Goal: Task Accomplishment & Management: Manage account settings

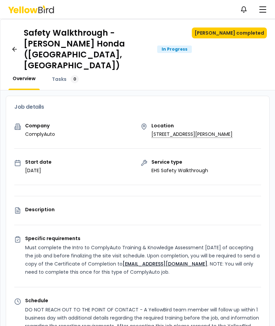
click at [258, 13] on button "button" at bounding box center [263, 10] width 14 height 14
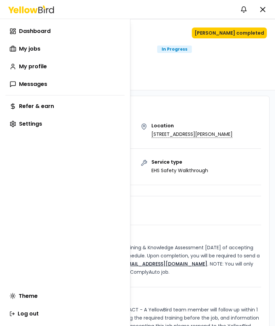
click at [28, 51] on span "My jobs" at bounding box center [29, 49] width 21 height 8
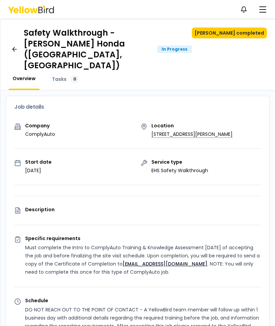
click at [249, 37] on button "Mark job completed" at bounding box center [229, 33] width 75 height 11
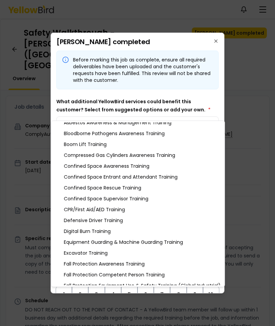
scroll to position [52, 0]
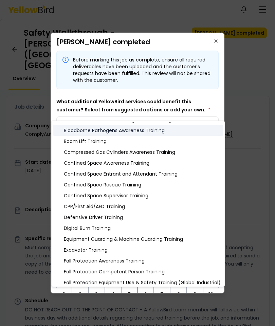
click at [162, 133] on div "Bloodborne Pathogens Awareness Training" at bounding box center [138, 130] width 170 height 11
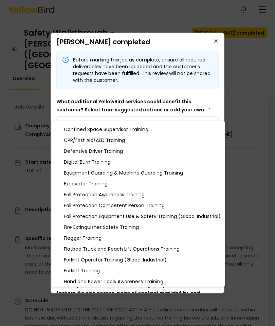
scroll to position [121, 0]
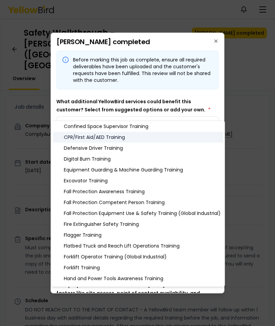
click at [73, 138] on div "CPR/First Aid/AED Training" at bounding box center [138, 137] width 170 height 11
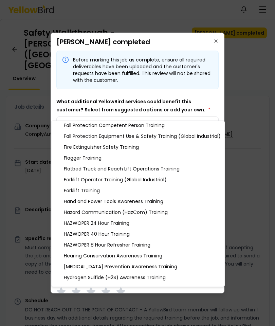
scroll to position [199, 0]
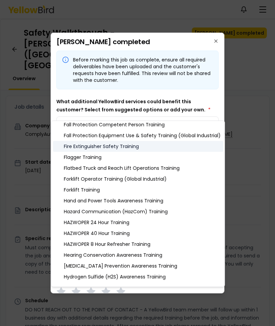
click at [133, 147] on div "Fire Extinguisher Safety Training" at bounding box center [138, 146] width 170 height 11
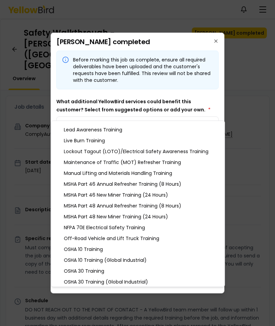
scroll to position [369, 0]
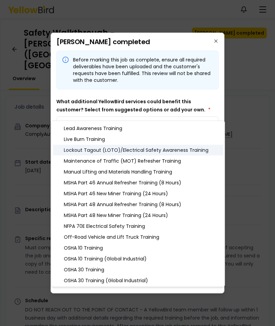
click at [194, 152] on div "Lockout Tagout (LOTO)/Electrical Safety Awareness Training" at bounding box center [138, 150] width 170 height 11
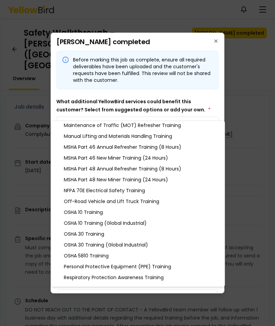
scroll to position [405, 0]
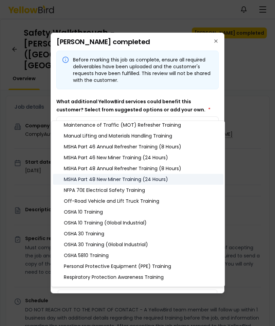
click at [205, 176] on div "MSHA Part 48 New Miner Training (24 Hours)" at bounding box center [138, 179] width 170 height 11
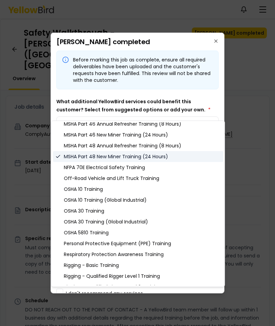
scroll to position [428, 0]
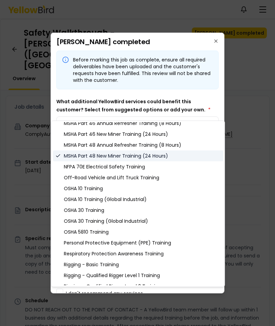
click at [204, 157] on div "MSHA Part 48 New Miner Training (24 Hours)" at bounding box center [138, 155] width 170 height 11
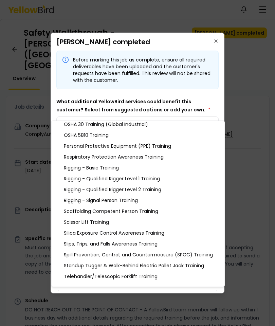
scroll to position [526, 0]
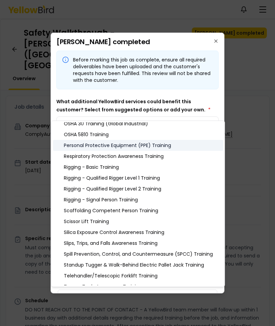
click at [166, 147] on div "Personal Protective Equipment (PPE) Training" at bounding box center [138, 145] width 170 height 11
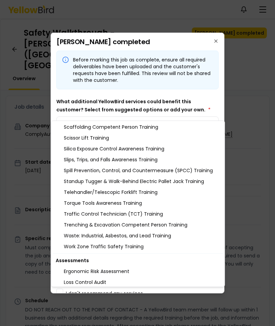
scroll to position [610, 0]
click at [205, 170] on div "Spill Prevention, Control, and Countermeasure (SPCC) Training" at bounding box center [138, 170] width 170 height 11
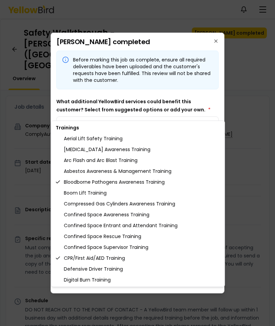
scroll to position [0, 0]
click at [214, 83] on div at bounding box center [137, 163] width 275 height 326
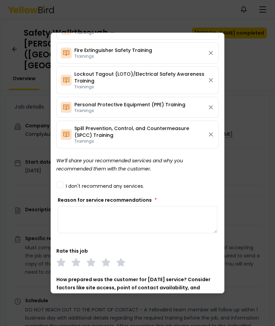
scroll to position [139, 0]
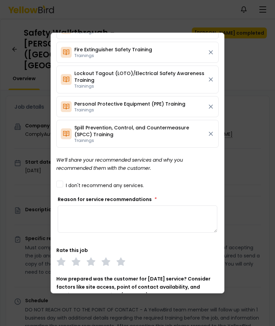
click at [200, 206] on textarea "Reason for service recommendations *" at bounding box center [138, 218] width 160 height 27
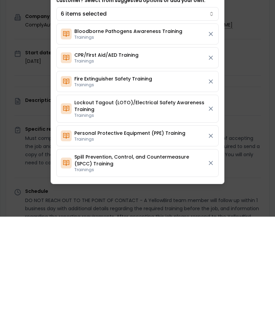
scroll to position [177, 0]
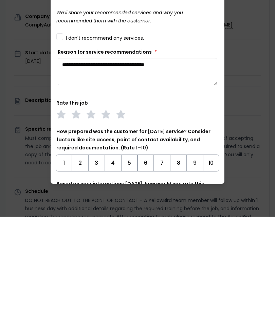
click at [188, 167] on textarea "**********" at bounding box center [138, 180] width 160 height 27
click at [196, 167] on textarea "**********" at bounding box center [138, 180] width 160 height 27
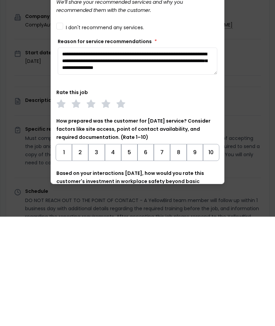
scroll to position [189, 0]
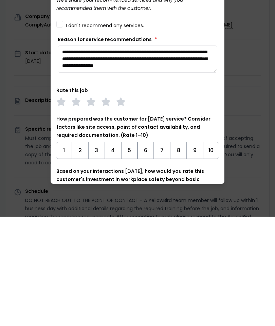
type textarea "**********"
click at [197, 251] on button "9" at bounding box center [195, 259] width 16 height 17
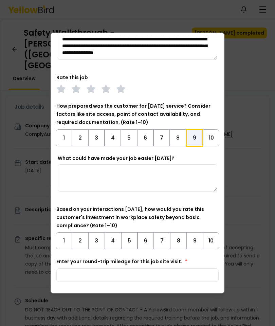
scroll to position [311, 0]
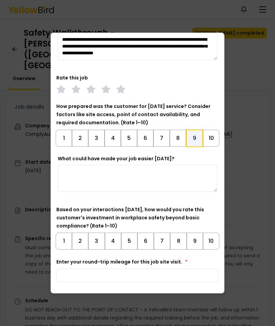
click at [190, 166] on textarea "What could have made your job easier today?" at bounding box center [138, 178] width 160 height 27
type textarea "**********"
click at [263, 173] on div at bounding box center [137, 163] width 275 height 326
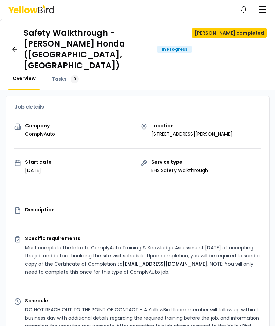
scroll to position [0, 0]
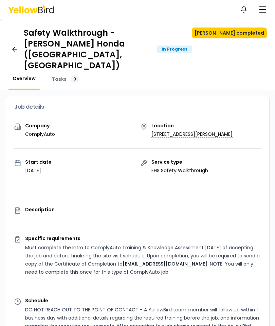
click at [244, 35] on button "Mark job completed" at bounding box center [229, 33] width 75 height 11
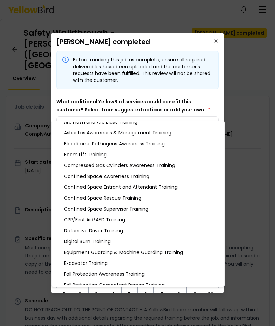
scroll to position [39, 0]
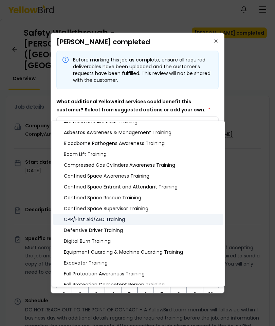
click at [121, 219] on div "CPR/First Aid/AED Training" at bounding box center [138, 219] width 170 height 11
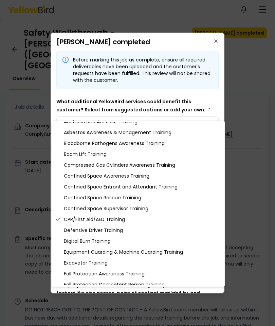
click at [274, 108] on div at bounding box center [137, 163] width 275 height 326
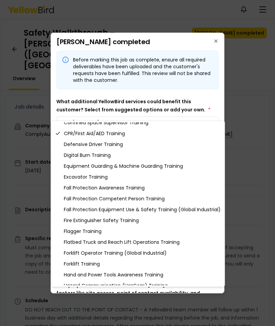
scroll to position [130, 0]
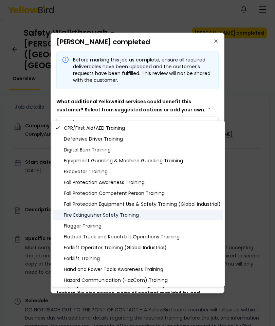
click at [70, 214] on div "Fire Extinguisher Safety Training" at bounding box center [138, 215] width 170 height 11
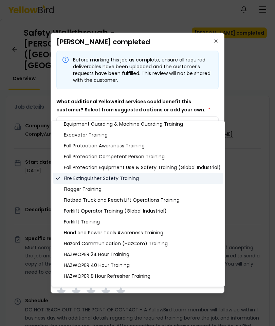
scroll to position [167, 0]
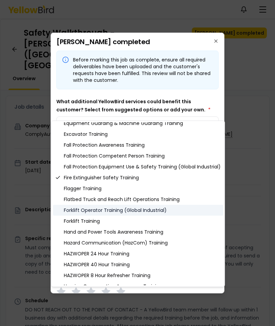
click at [165, 213] on div "Forklift Operator Training (Global Industrial)" at bounding box center [138, 210] width 170 height 11
click at [170, 213] on div "Forklift Operator Training (Global Industrial)" at bounding box center [138, 210] width 170 height 11
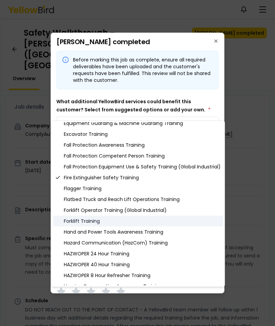
click at [77, 224] on div "Forklift Training" at bounding box center [138, 221] width 170 height 11
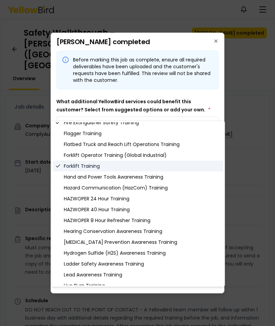
scroll to position [224, 0]
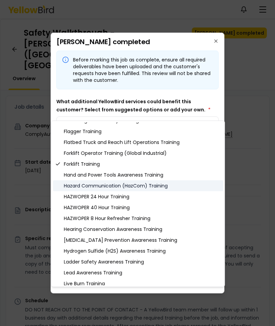
click at [78, 185] on div "Hazard Communication (HazCom) Training" at bounding box center [138, 185] width 170 height 11
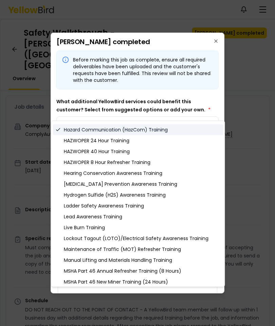
scroll to position [281, 0]
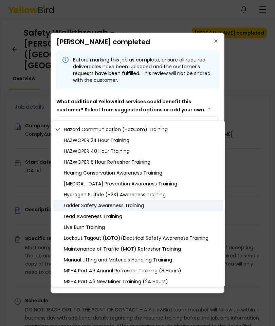
click at [140, 209] on div "Ladder Safety Awareness Training" at bounding box center [138, 205] width 170 height 11
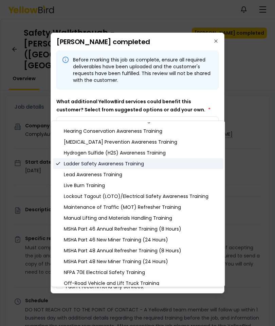
scroll to position [323, 0]
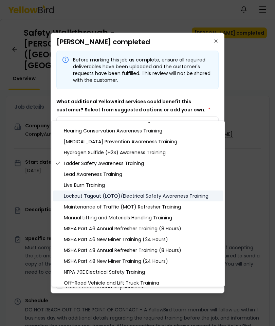
click at [197, 199] on div "Lockout Tagout (LOTO)/Electrical Safety Awareness Training" at bounding box center [138, 196] width 170 height 11
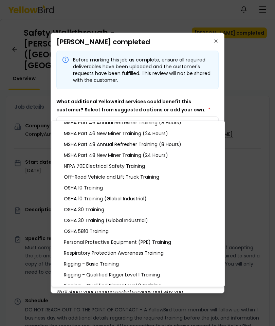
scroll to position [430, 0]
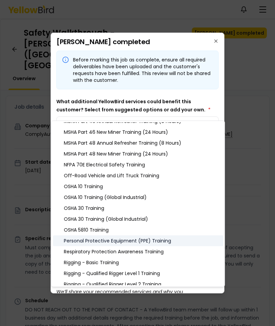
click at [169, 240] on div "Personal Protective Equipment (PPE) Training" at bounding box center [138, 240] width 170 height 11
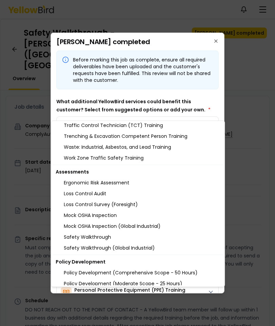
scroll to position [697, 0]
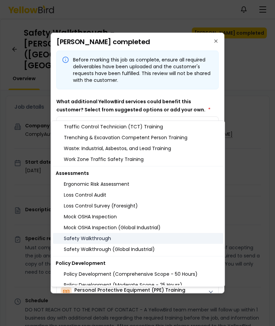
click at [82, 243] on div "Safety Walkthrough" at bounding box center [138, 238] width 170 height 11
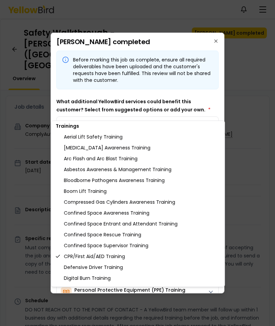
scroll to position [1, 0]
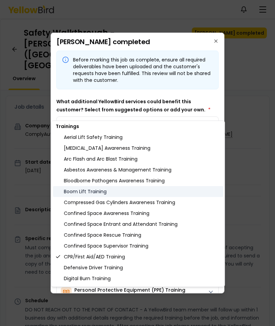
click at [163, 186] on div "Boom Lift Training" at bounding box center [138, 191] width 170 height 11
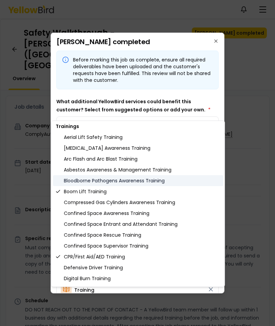
click at [165, 183] on div "Bloodborne Pathogens Awareness Training" at bounding box center [138, 180] width 170 height 11
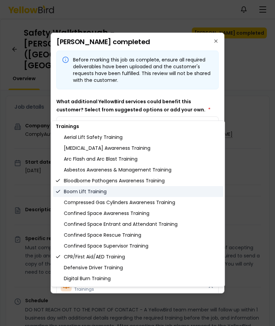
click at [148, 195] on div "Boom Lift Training" at bounding box center [138, 191] width 170 height 11
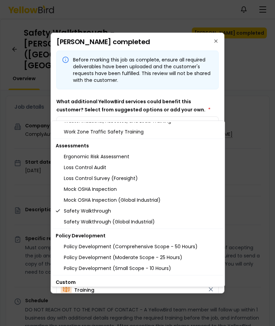
scroll to position [724, 0]
click at [167, 293] on div "Enter custom service" at bounding box center [138, 293] width 170 height 11
click at [175, 290] on div "Enter custom service" at bounding box center [138, 293] width 170 height 11
click at [214, 100] on div at bounding box center [137, 163] width 275 height 326
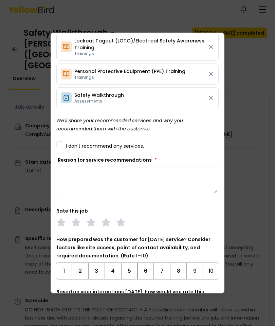
scroll to position [221, 0]
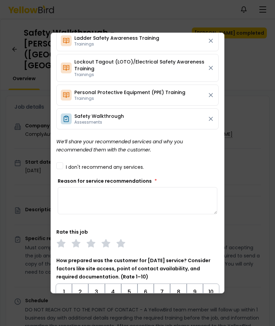
click at [173, 187] on textarea "Reason for service recommendations *" at bounding box center [138, 200] width 160 height 27
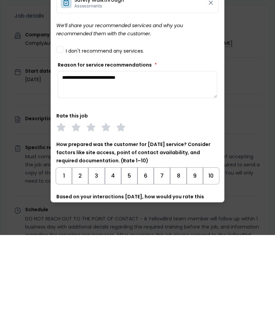
scroll to position [247, 0]
type textarea "**********"
click at [125, 213] on icon at bounding box center [121, 218] width 10 height 10
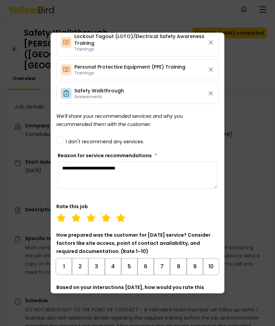
click at [198, 258] on button "9" at bounding box center [195, 266] width 16 height 17
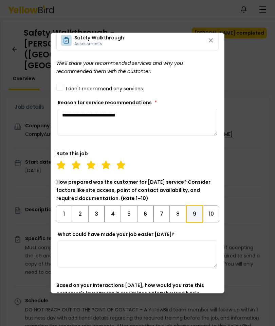
scroll to position [304, 0]
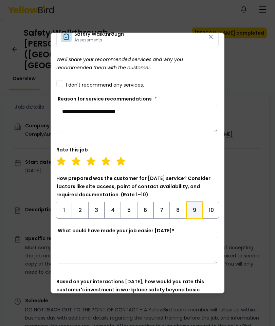
click at [198, 237] on textarea "What could have made your job easier today?" at bounding box center [138, 250] width 160 height 27
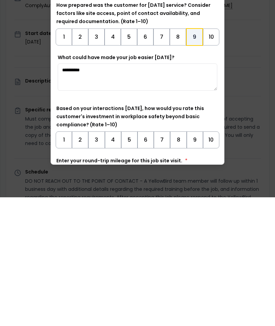
scroll to position [353, 0]
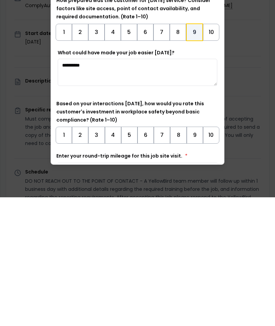
type textarea "**********"
click at [208, 255] on button "10" at bounding box center [211, 263] width 16 height 17
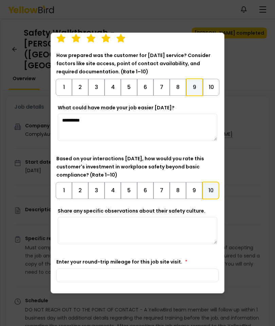
scroll to position [427, 0]
click at [195, 217] on textarea "Share any specific observations about their safety culture." at bounding box center [138, 230] width 160 height 27
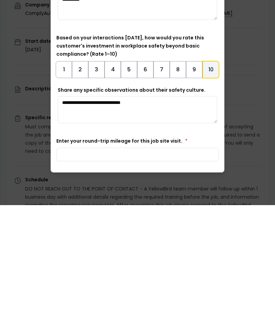
type textarea "**********"
click at [185, 269] on input "Enter your round-trip mileage for this job site visit. *" at bounding box center [137, 276] width 162 height 14
type input "**"
click at [158, 217] on textarea "**********" at bounding box center [138, 230] width 160 height 27
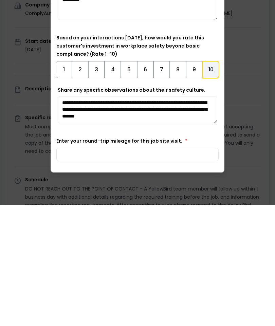
scroll to position [3, 0]
type textarea "**********"
click at [205, 296] on button "Mark job completed" at bounding box center [176, 303] width 86 height 14
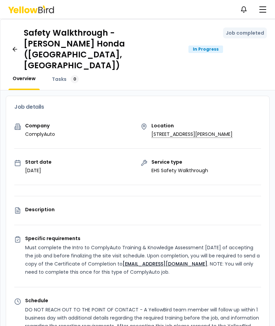
scroll to position [0, 0]
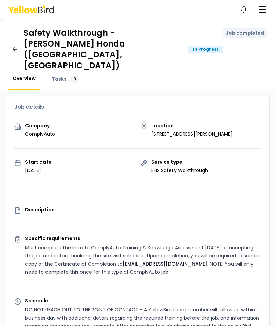
click at [215, 46] on div "In Progress" at bounding box center [205, 49] width 35 height 7
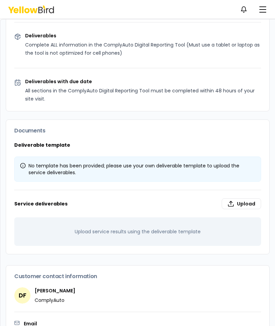
scroll to position [397, 0]
